Goal: Answer question/provide support: Share knowledge or assist other users

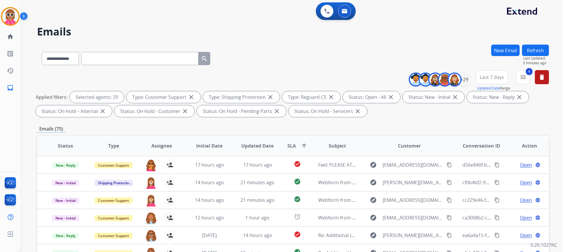
select select "**********"
select select "*"
click at [123, 58] on input "text" at bounding box center [139, 58] width 117 height 13
paste input "**********"
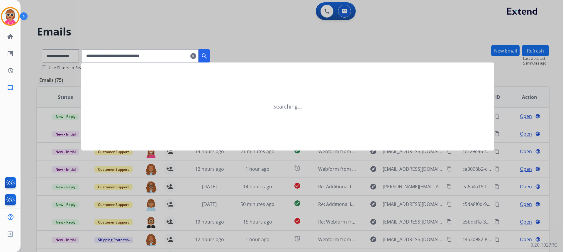
type input "**********"
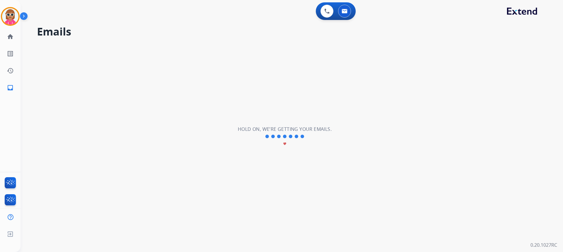
select select "*"
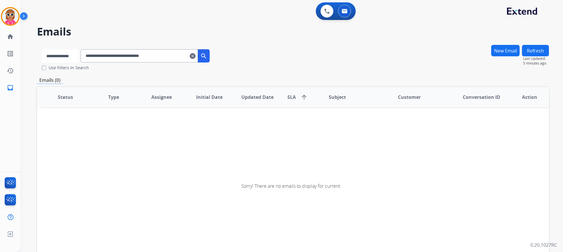
click at [52, 54] on select "**********" at bounding box center [60, 55] width 37 height 13
click at [42, 49] on select "**********" at bounding box center [60, 55] width 37 height 13
drag, startPoint x: 229, startPoint y: 177, endPoint x: 319, endPoint y: 202, distance: 93.5
click at [233, 175] on div "Sorry! There are no emails to display for current" at bounding box center [293, 186] width 512 height 196
drag, startPoint x: 176, startPoint y: 54, endPoint x: 57, endPoint y: 47, distance: 119.4
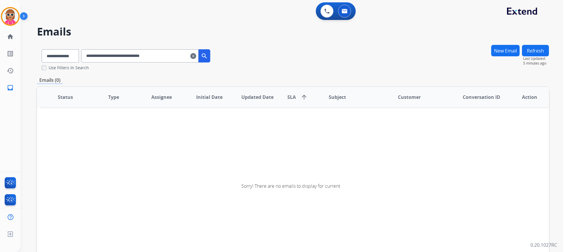
click at [57, 47] on div "**********" at bounding box center [126, 55] width 178 height 20
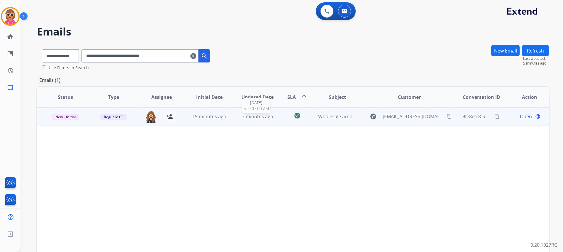
click at [268, 117] on span "3 minutes ago" at bounding box center [257, 116] width 31 height 6
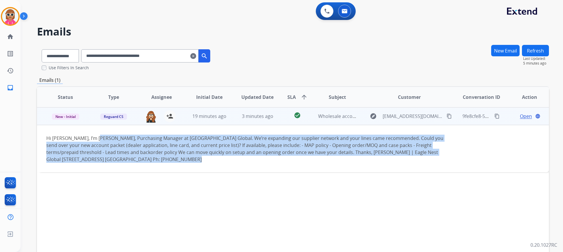
drag, startPoint x: 96, startPoint y: 140, endPoint x: 287, endPoint y: 154, distance: 191.5
click at [330, 159] on div "Hi [PERSON_NAME], I’m [PERSON_NAME], Purchasing Manager at [GEOGRAPHIC_DATA] Gl…" at bounding box center [245, 149] width 398 height 28
drag, startPoint x: 45, startPoint y: 136, endPoint x: 180, endPoint y: 168, distance: 138.3
click at [180, 168] on td "Hi [PERSON_NAME], I’m [PERSON_NAME], Purchasing Manager at [GEOGRAPHIC_DATA] Gl…" at bounding box center [245, 148] width 416 height 47
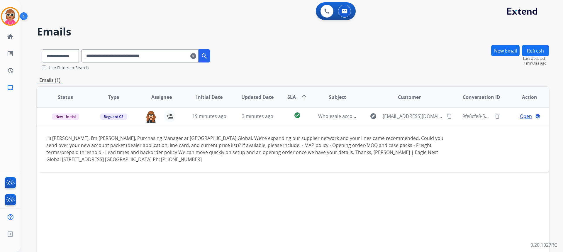
click at [293, 198] on div "Status Type Assignee Initial Date Updated Date SLA arrow_upward Subject Custome…" at bounding box center [293, 184] width 512 height 197
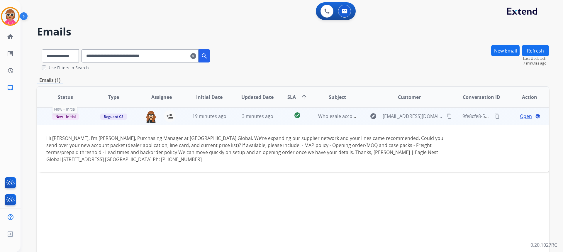
click at [57, 115] on span "New - Initial" at bounding box center [65, 117] width 27 height 6
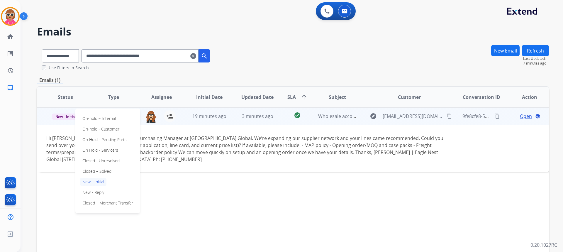
drag, startPoint x: 103, startPoint y: 170, endPoint x: 100, endPoint y: 152, distance: 18.2
click at [103, 169] on p "Closed – Solved" at bounding box center [97, 171] width 34 height 8
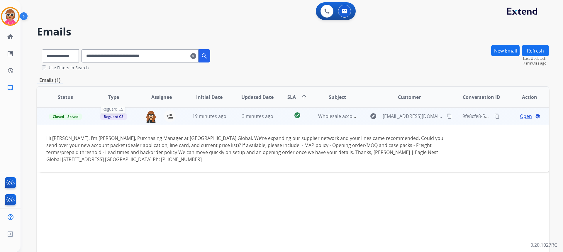
click at [118, 118] on span "Reguard CS" at bounding box center [113, 117] width 27 height 6
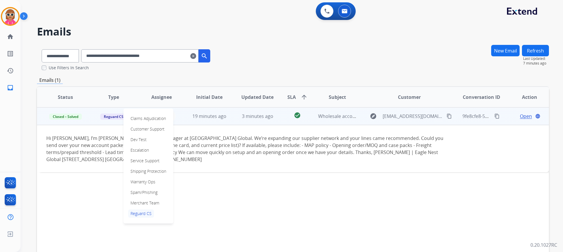
drag, startPoint x: 146, startPoint y: 191, endPoint x: 175, endPoint y: 180, distance: 30.7
click at [146, 191] on p "Spam/Phishing" at bounding box center [144, 192] width 32 height 8
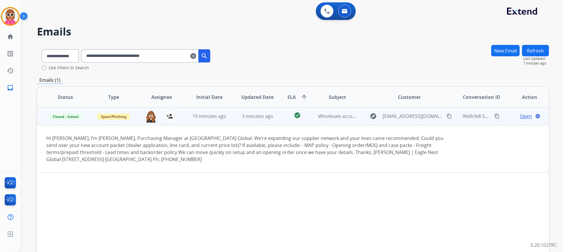
click at [522, 118] on span "Open" at bounding box center [526, 116] width 12 height 7
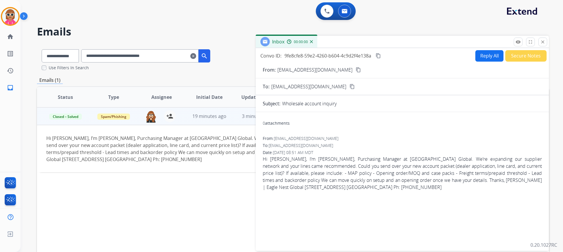
click at [529, 62] on form "From: [EMAIL_ADDRESS][DOMAIN_NAME] content_copy To: [EMAIL_ADDRESS][DOMAIN_NAME…" at bounding box center [402, 155] width 293 height 187
click at [527, 57] on button "Secure Notes" at bounding box center [526, 55] width 41 height 11
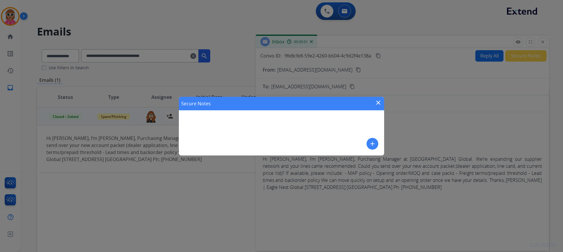
click at [366, 142] on div "Secure Notes close add" at bounding box center [281, 126] width 205 height 59
drag, startPoint x: 369, startPoint y: 142, endPoint x: 315, endPoint y: 132, distance: 54.6
click at [367, 141] on div "add" at bounding box center [373, 144] width 12 height 12
drag, startPoint x: 304, startPoint y: 129, endPoint x: 308, endPoint y: 134, distance: 6.4
click at [302, 129] on div "Secure Notes close add" at bounding box center [281, 126] width 205 height 59
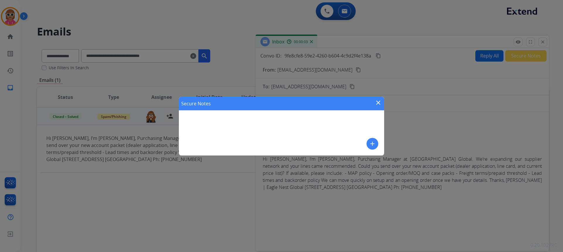
drag, startPoint x: 369, startPoint y: 138, endPoint x: 370, endPoint y: 141, distance: 3.1
click at [370, 141] on div "add" at bounding box center [373, 144] width 12 height 12
click at [370, 141] on mat-icon "add" at bounding box center [372, 143] width 7 height 7
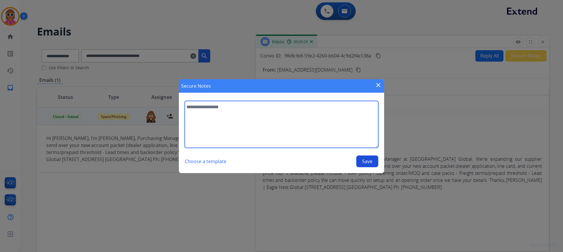
click at [303, 119] on textarea at bounding box center [282, 124] width 194 height 47
type textarea "*"
click at [266, 112] on textarea "**********" at bounding box center [282, 124] width 194 height 47
type textarea "**********"
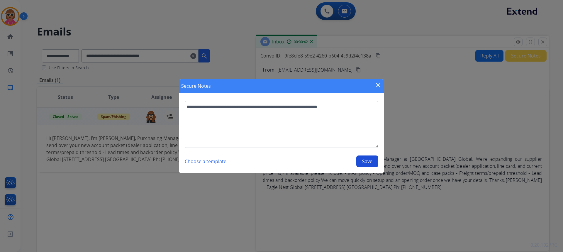
click at [369, 165] on button "Save" at bounding box center [367, 162] width 22 height 12
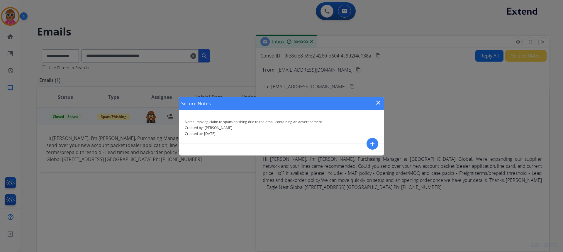
click at [382, 105] on mat-icon "close" at bounding box center [378, 102] width 7 height 7
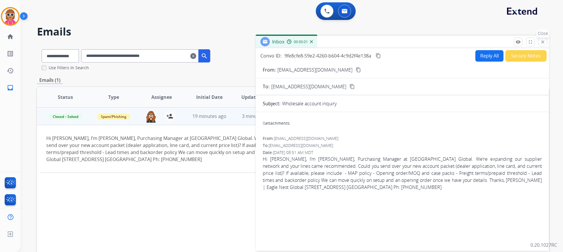
click at [539, 41] on button "close Close" at bounding box center [543, 42] width 9 height 9
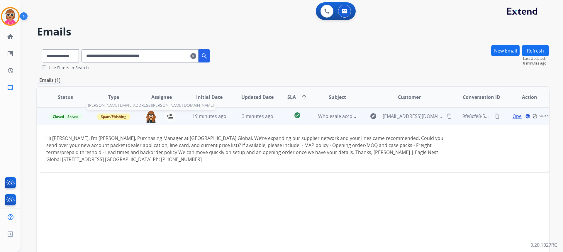
click at [148, 118] on img at bounding box center [151, 116] width 12 height 12
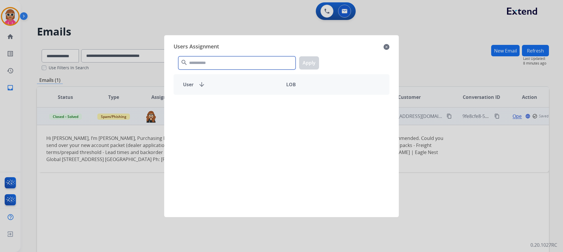
click at [199, 67] on input "text" at bounding box center [236, 62] width 117 height 13
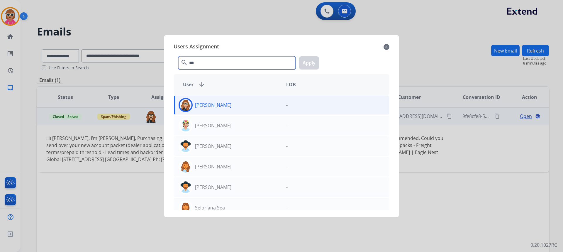
type input "***"
drag, startPoint x: 228, startPoint y: 106, endPoint x: 263, endPoint y: 99, distance: 36.5
click at [229, 106] on p "[PERSON_NAME]" at bounding box center [213, 105] width 36 height 7
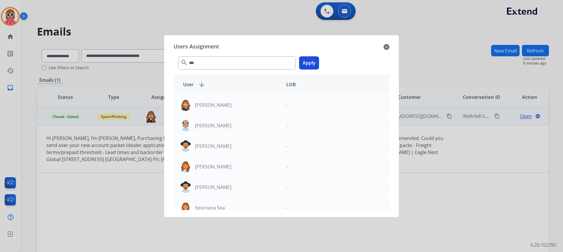
drag, startPoint x: 307, startPoint y: 66, endPoint x: 312, endPoint y: 80, distance: 15.4
click at [307, 66] on button "Apply" at bounding box center [309, 62] width 20 height 13
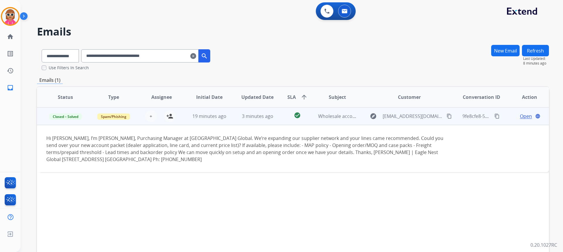
click at [344, 251] on div "Status Type Assignee Initial Date Updated Date SLA arrow_upward Subject Custome…" at bounding box center [293, 184] width 512 height 197
